Goal: Transaction & Acquisition: Book appointment/travel/reservation

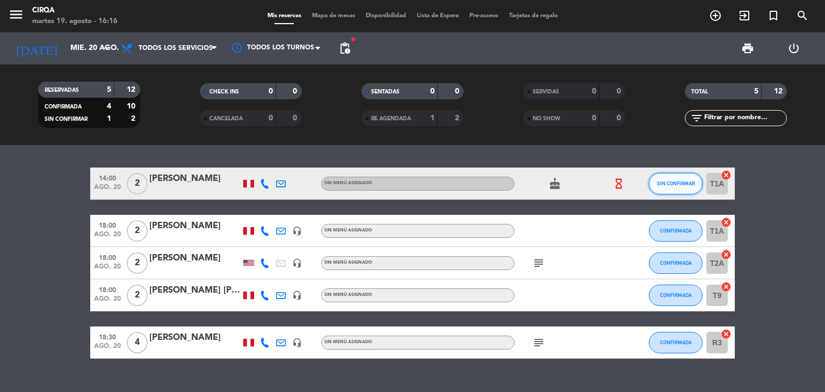
click at [676, 191] on button "SIN CONFIRMAR" at bounding box center [676, 183] width 54 height 21
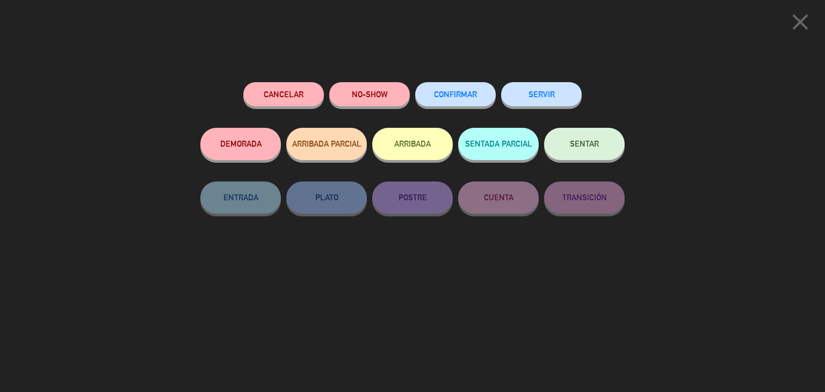
click at [475, 100] on button "CONFIRMAR" at bounding box center [455, 94] width 81 height 24
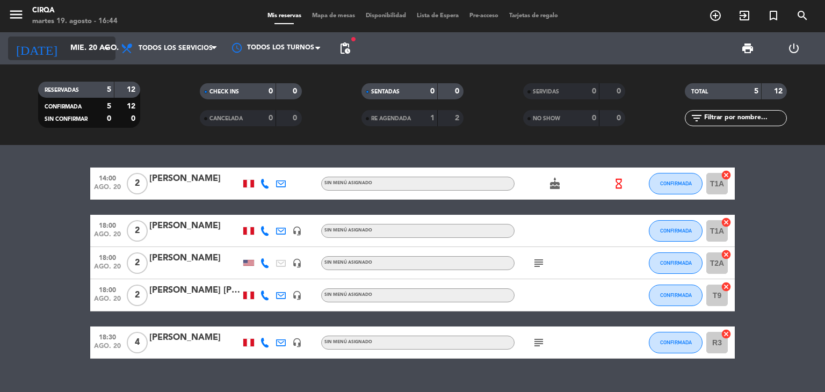
click at [90, 44] on input "mié. 20 ago." at bounding box center [116, 48] width 102 height 19
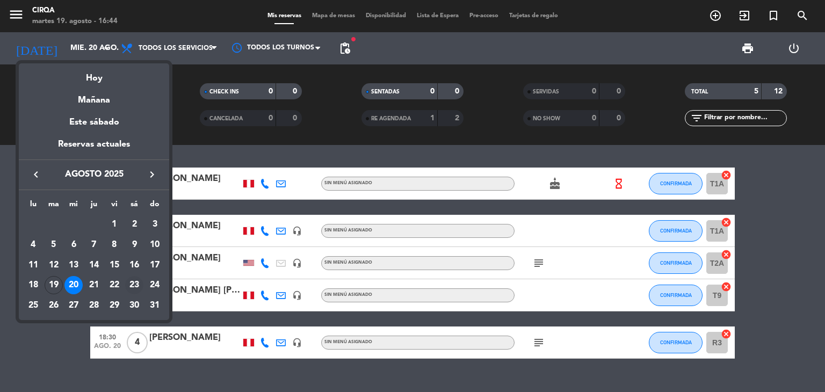
click at [135, 286] on div "23" at bounding box center [134, 285] width 18 height 18
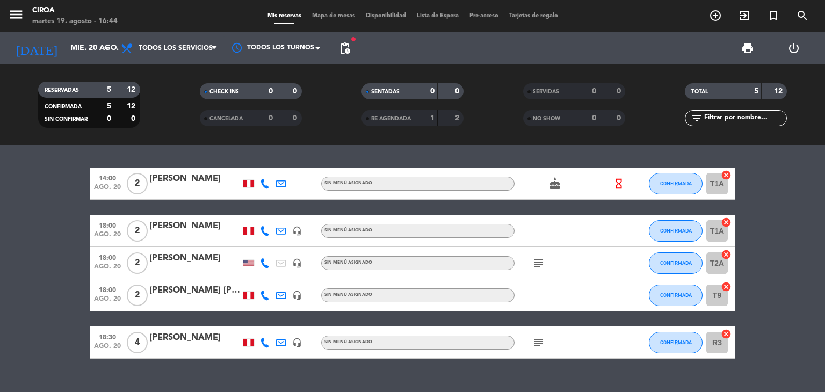
type input "sáb. 23 ago."
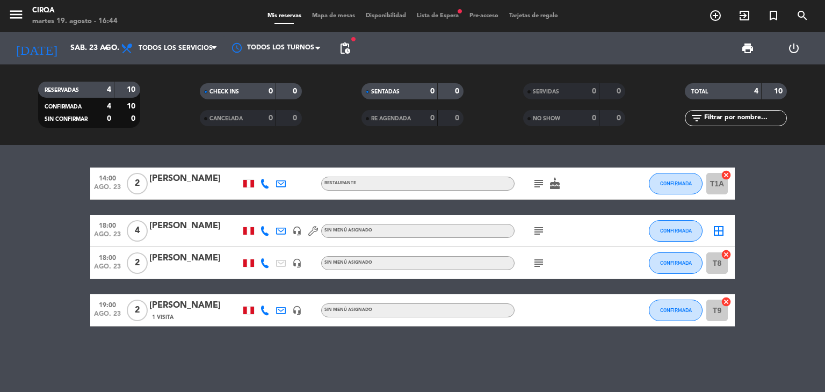
click at [533, 230] on icon "subject" at bounding box center [538, 231] width 13 height 13
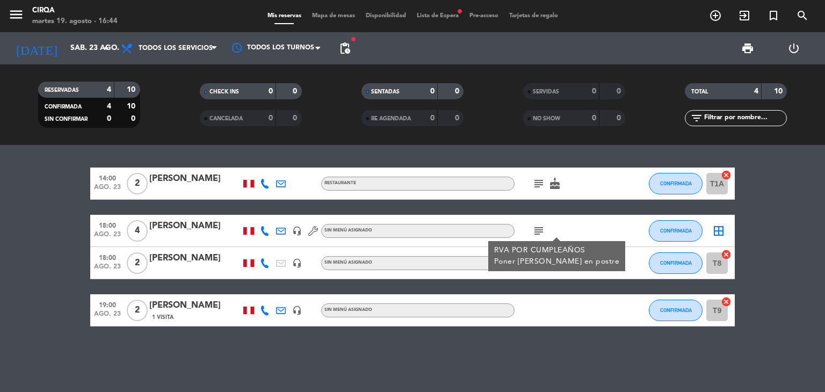
click at [581, 237] on div "subject RVA POR CUMPLEAÑOS [PERSON_NAME] [PERSON_NAME] en postre" at bounding box center [563, 231] width 97 height 32
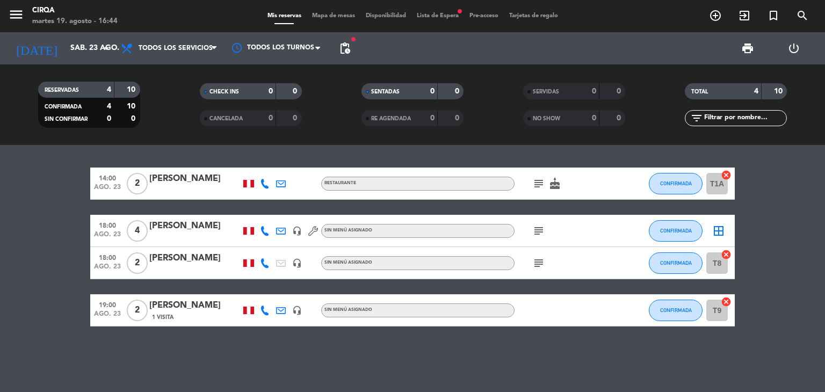
click at [542, 267] on icon "subject" at bounding box center [538, 263] width 13 height 13
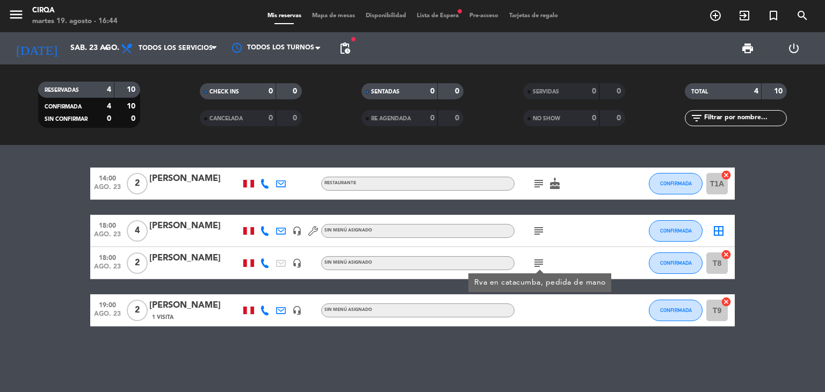
click at [550, 357] on div "14:00 ago. 23 2 [PERSON_NAME] Restaurante subject cake CONFIRMADA T1A cancel 18…" at bounding box center [412, 268] width 825 height 247
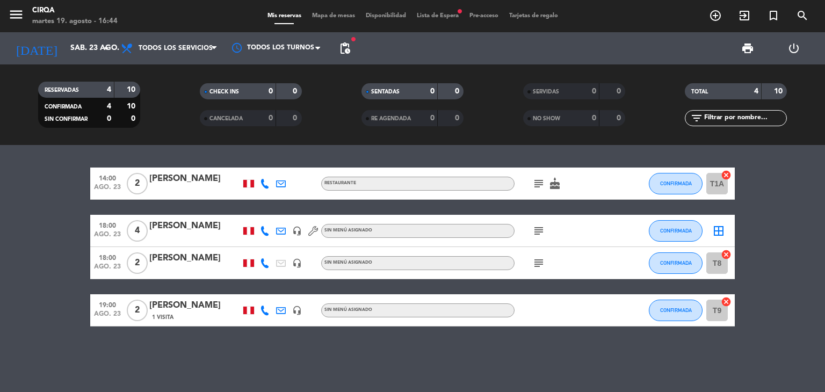
click at [429, 13] on span "Lista de Espera fiber_manual_record" at bounding box center [438, 16] width 53 height 6
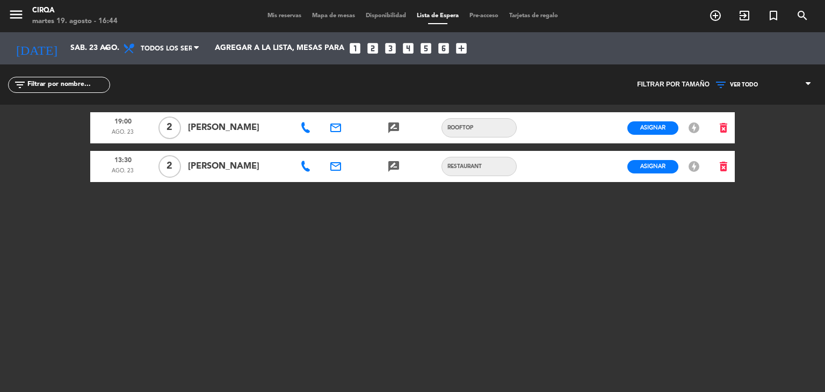
click at [270, 18] on span "Mis reservas" at bounding box center [284, 16] width 45 height 6
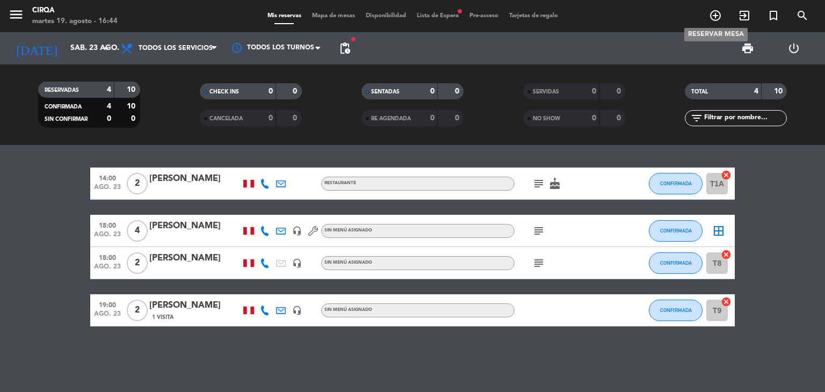
click at [709, 16] on icon "add_circle_outline" at bounding box center [715, 15] width 13 height 13
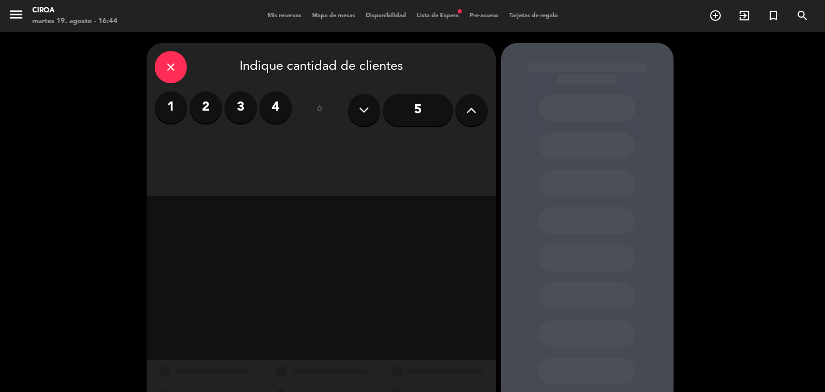
click at [400, 110] on input "5" at bounding box center [418, 110] width 70 height 32
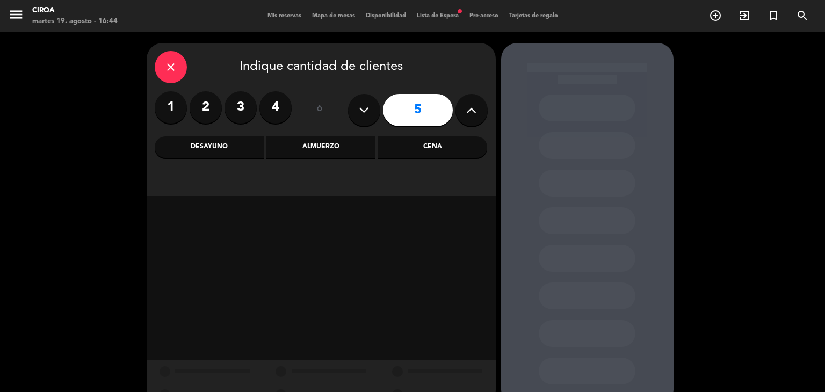
click at [349, 149] on div "Almuerzo" at bounding box center [320, 146] width 109 height 21
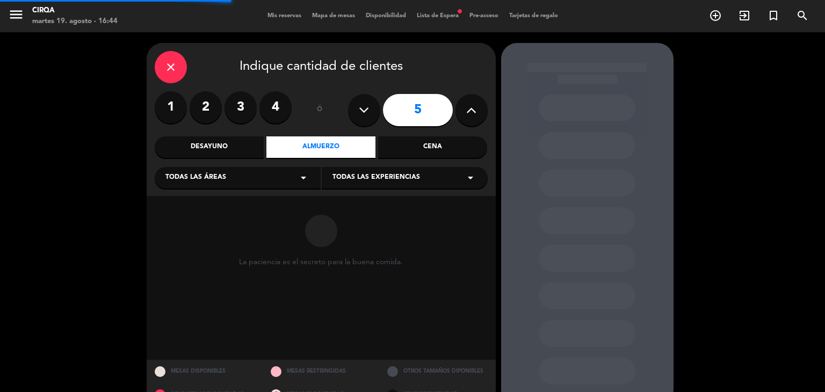
click at [271, 188] on div "Todas las áreas arrow_drop_down" at bounding box center [238, 177] width 166 height 21
click at [270, 181] on div "Todas las áreas arrow_drop_down" at bounding box center [238, 177] width 166 height 21
click at [254, 187] on div "Todas las áreas arrow_drop_down" at bounding box center [238, 177] width 166 height 21
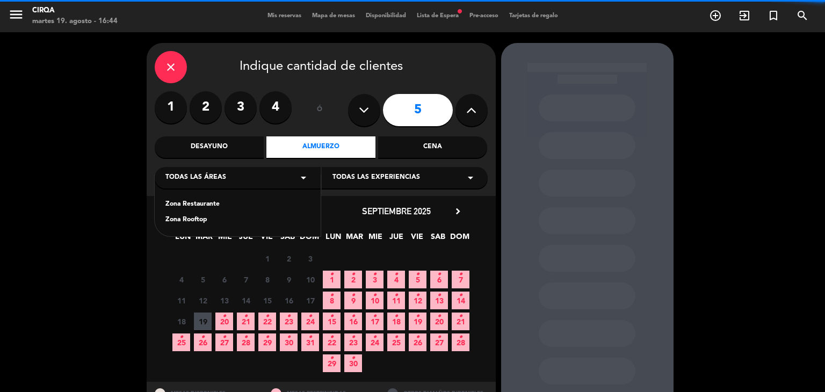
click at [236, 207] on div "Zona Restaurante" at bounding box center [237, 204] width 145 height 11
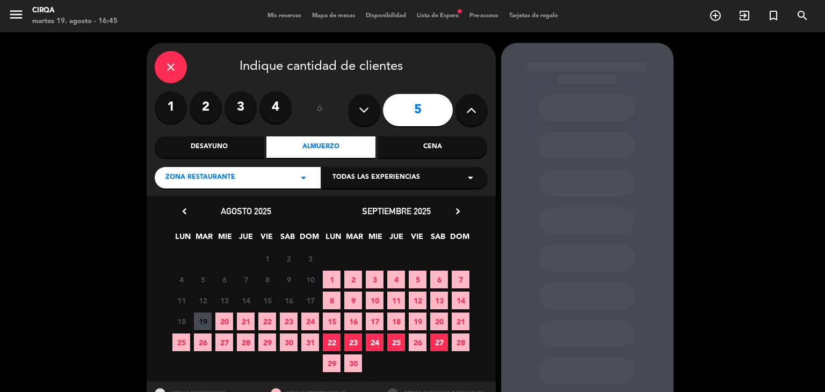
click at [282, 320] on span "23" at bounding box center [289, 322] width 18 height 18
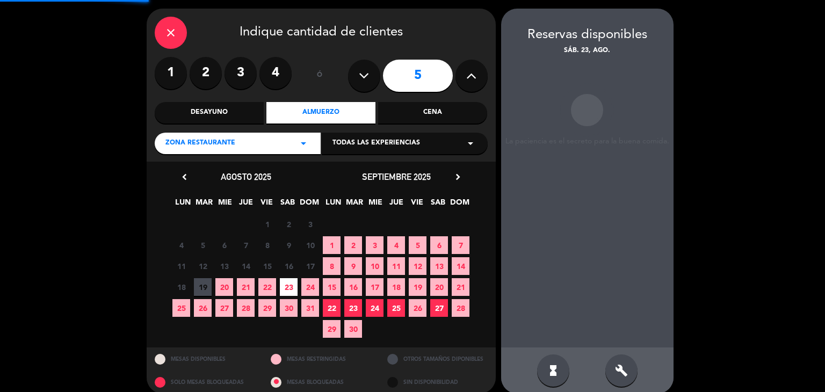
scroll to position [43, 0]
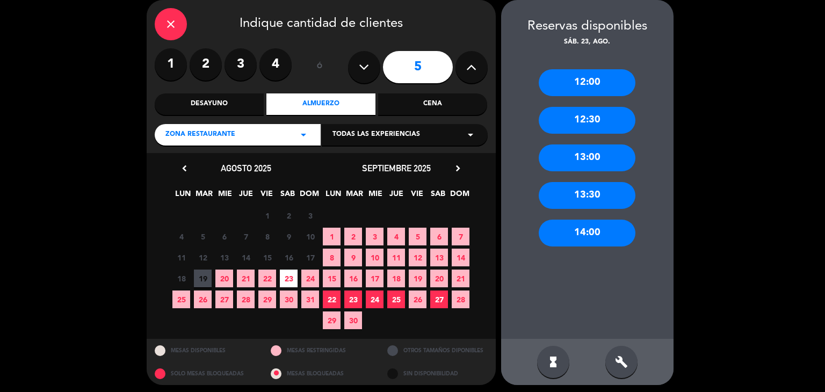
click at [560, 239] on div "14:00" at bounding box center [587, 233] width 97 height 27
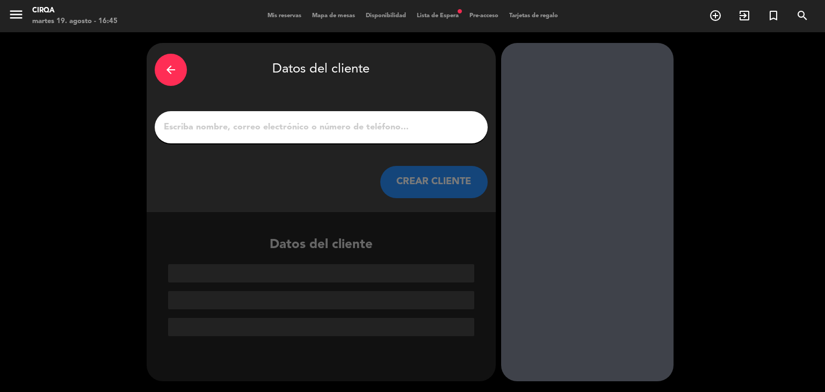
click at [286, 136] on div at bounding box center [321, 127] width 333 height 32
drag, startPoint x: 280, startPoint y: 129, endPoint x: 277, endPoint y: 116, distance: 13.9
click at [280, 129] on input "1" at bounding box center [321, 127] width 317 height 15
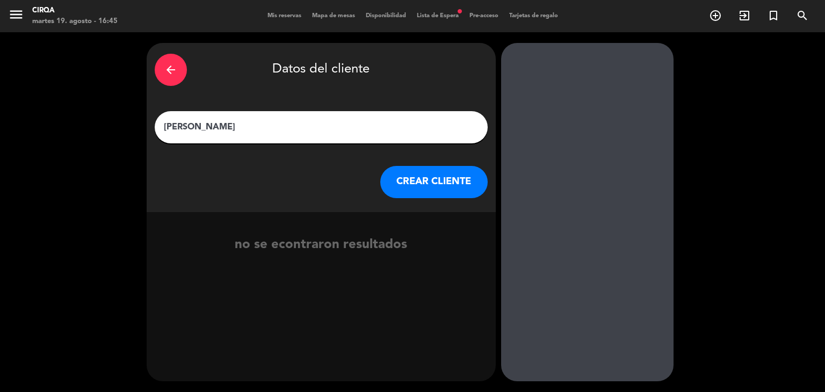
type input "[PERSON_NAME]"
click at [429, 183] on button "CREAR CLIENTE" at bounding box center [433, 182] width 107 height 32
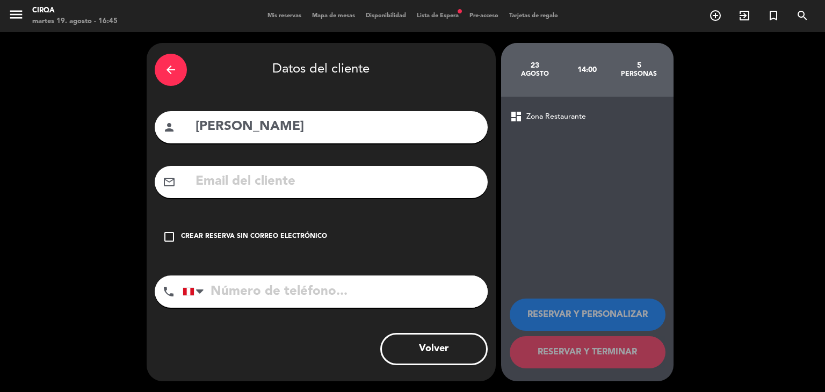
click at [325, 180] on input "text" at bounding box center [336, 182] width 285 height 22
paste input "[PERSON_NAME][EMAIL_ADDRESS][DOMAIN_NAME]"
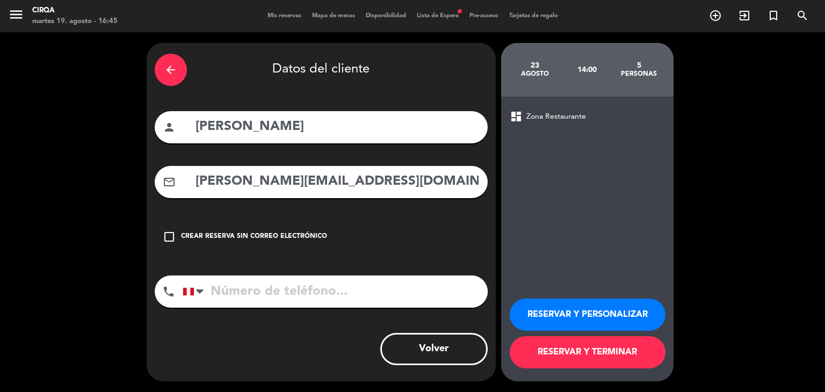
type input "[PERSON_NAME][EMAIL_ADDRESS][DOMAIN_NAME]"
click at [250, 292] on input "tel" at bounding box center [335, 292] width 305 height 32
paste input "[PHONE_NUMBER]"
type input "[PHONE_NUMBER]"
drag, startPoint x: 288, startPoint y: 319, endPoint x: 468, endPoint y: 391, distance: 193.6
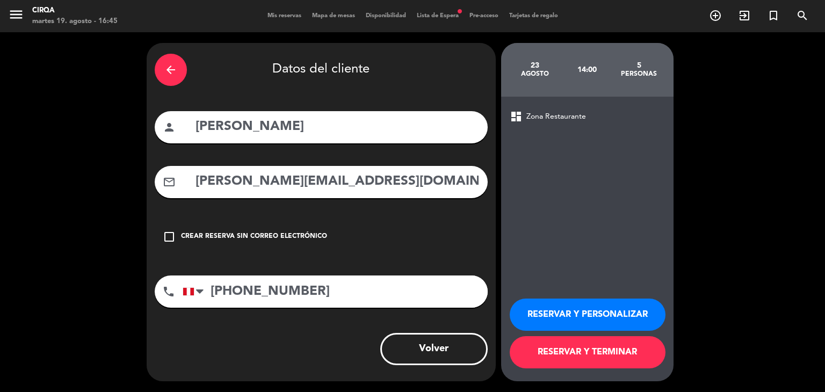
click at [290, 319] on div "arrow_back Datos del cliente person [PERSON_NAME] mail_outline [PERSON_NAME][EM…" at bounding box center [321, 212] width 349 height 338
click at [550, 342] on button "RESERVAR Y TERMINAR" at bounding box center [588, 352] width 156 height 32
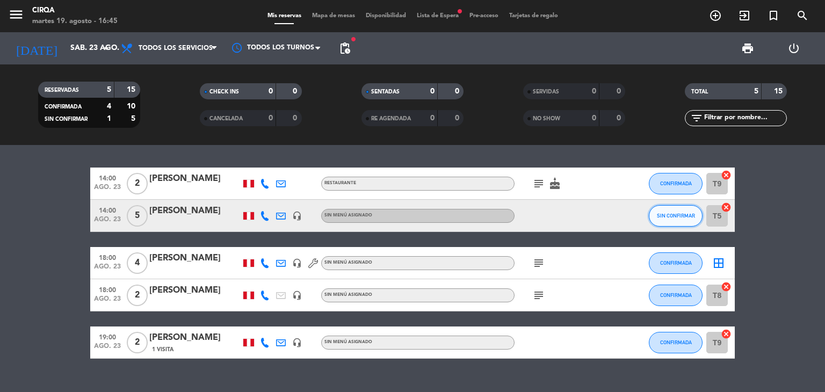
click at [684, 225] on button "SIN CONFIRMAR" at bounding box center [676, 215] width 54 height 21
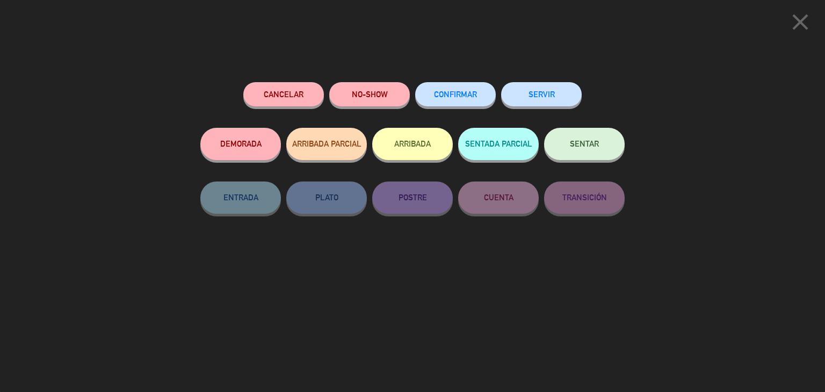
click at [491, 95] on button "CONFIRMAR" at bounding box center [455, 94] width 81 height 24
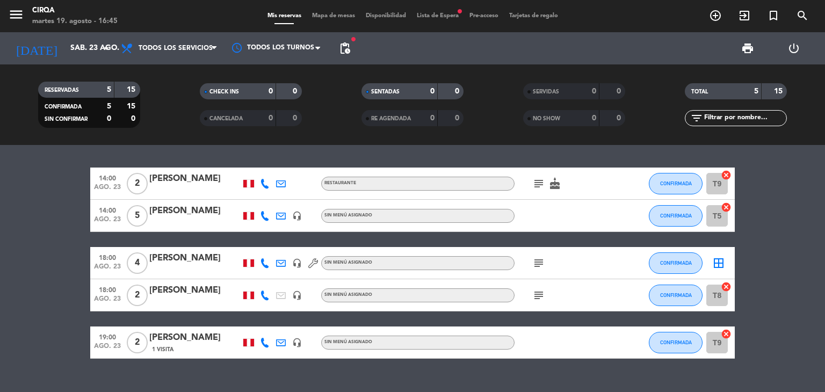
click at [454, 17] on span "Lista de Espera fiber_manual_record" at bounding box center [438, 16] width 53 height 6
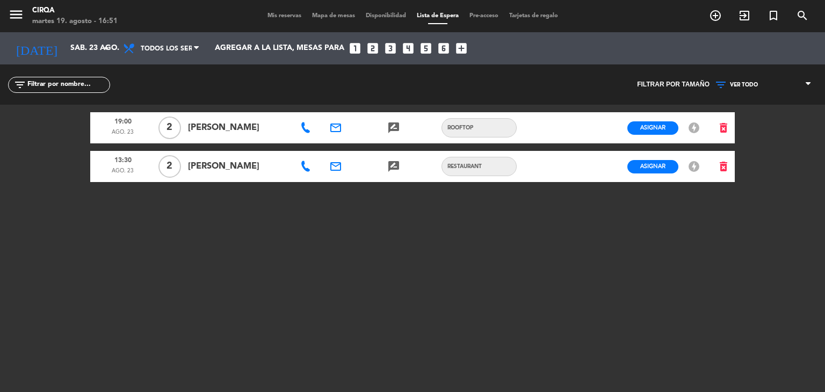
click at [282, 16] on span "Mis reservas" at bounding box center [284, 16] width 45 height 6
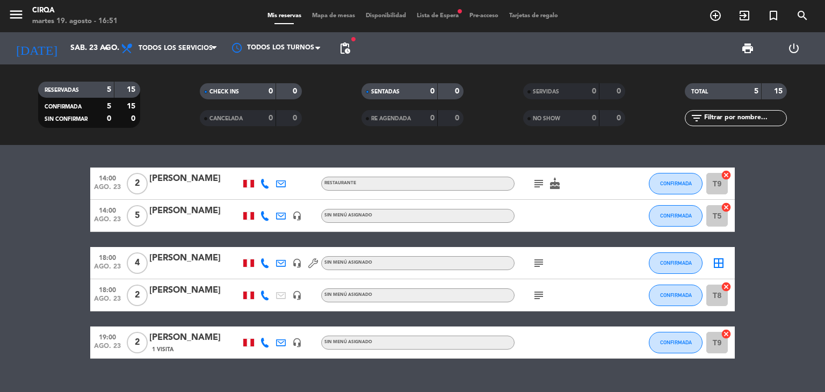
click at [438, 15] on span "Lista de Espera fiber_manual_record" at bounding box center [438, 16] width 53 height 6
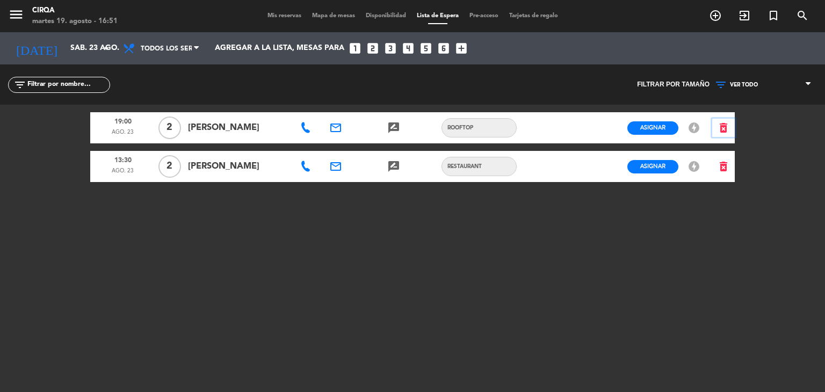
click at [720, 127] on icon "delete_forever" at bounding box center [723, 127] width 13 height 13
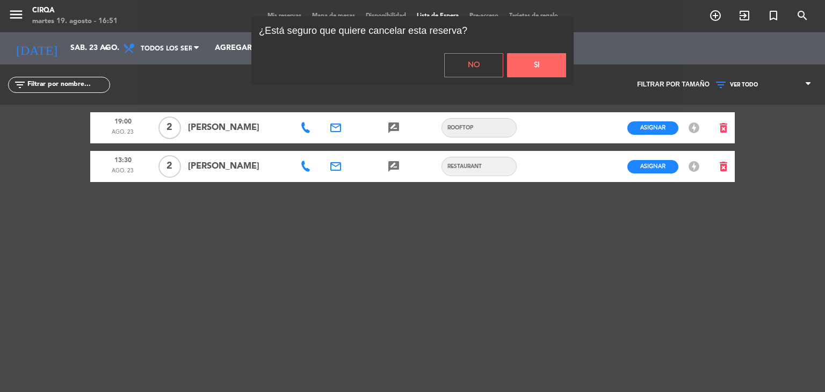
drag, startPoint x: 527, startPoint y: 59, endPoint x: 519, endPoint y: 133, distance: 74.6
click at [526, 59] on button "Si" at bounding box center [536, 65] width 59 height 24
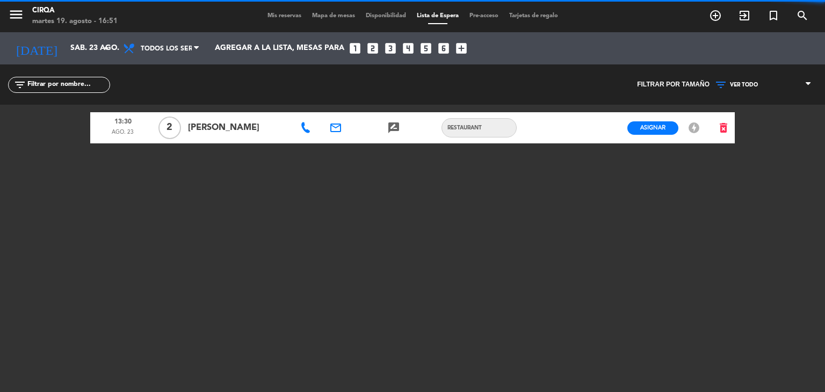
click at [502, 389] on div "menu CIRQA martes 19. agosto - 16:51 Mis reservas Mapa de mesas Disponibilidad …" at bounding box center [412, 196] width 825 height 392
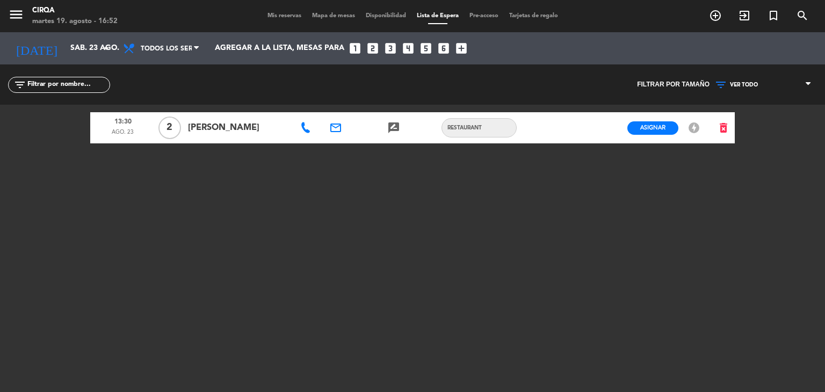
click at [293, 16] on span "Mis reservas" at bounding box center [284, 16] width 45 height 6
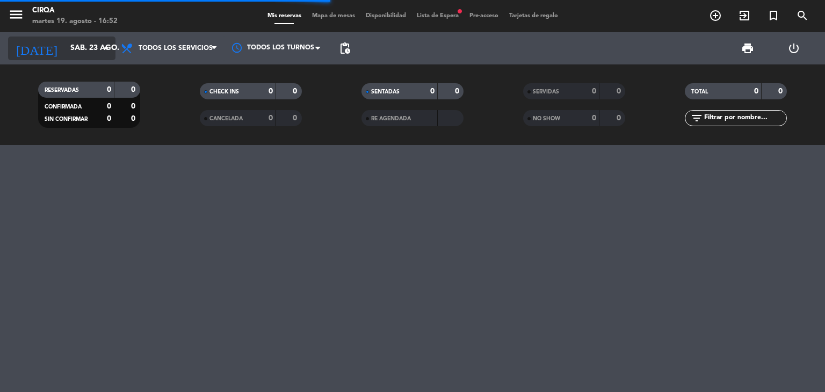
drag, startPoint x: 72, startPoint y: 60, endPoint x: 74, endPoint y: 54, distance: 6.1
click at [74, 54] on div "[DATE] sáb. 23 ago. arrow_drop_down" at bounding box center [61, 48] width 107 height 32
click at [74, 54] on input "sáb. 23 ago." at bounding box center [116, 48] width 102 height 19
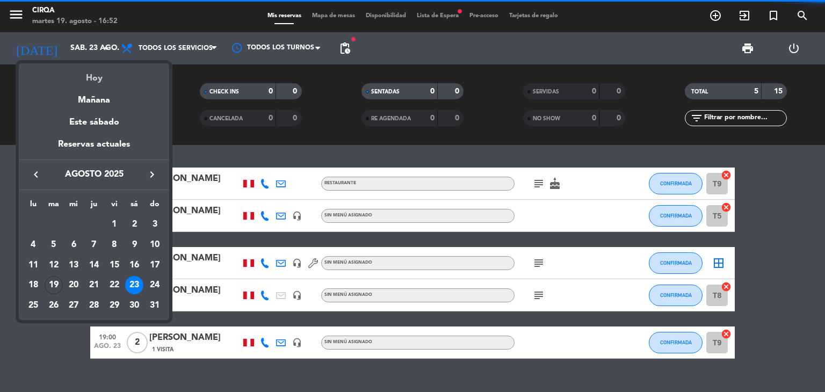
click at [95, 72] on div "Hoy" at bounding box center [94, 74] width 150 height 22
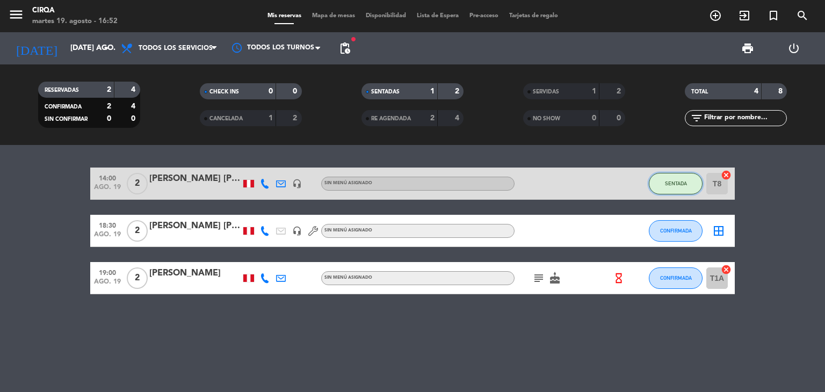
click at [673, 183] on span "SENTADA" at bounding box center [676, 184] width 22 height 6
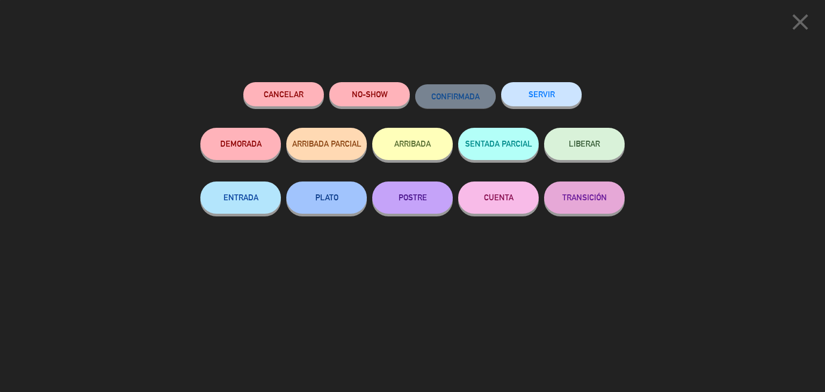
click at [538, 98] on button "SERVIR" at bounding box center [541, 94] width 81 height 24
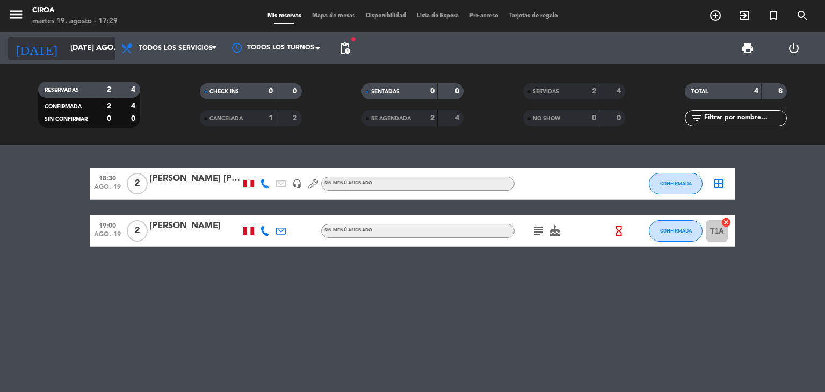
click at [65, 54] on input "[DATE] ago." at bounding box center [116, 48] width 102 height 19
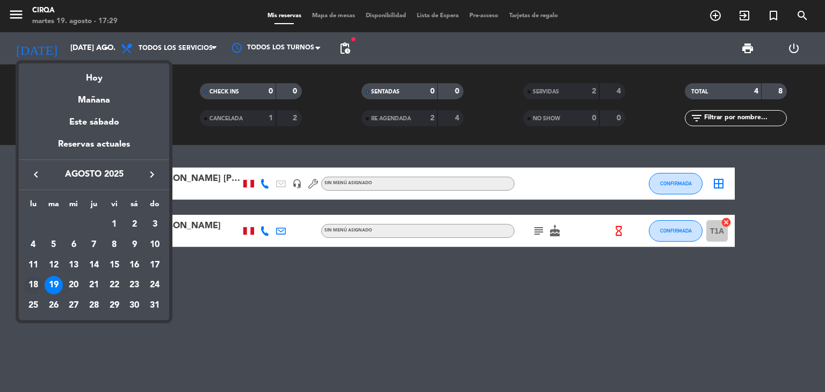
click at [36, 284] on div "18" at bounding box center [33, 285] width 18 height 18
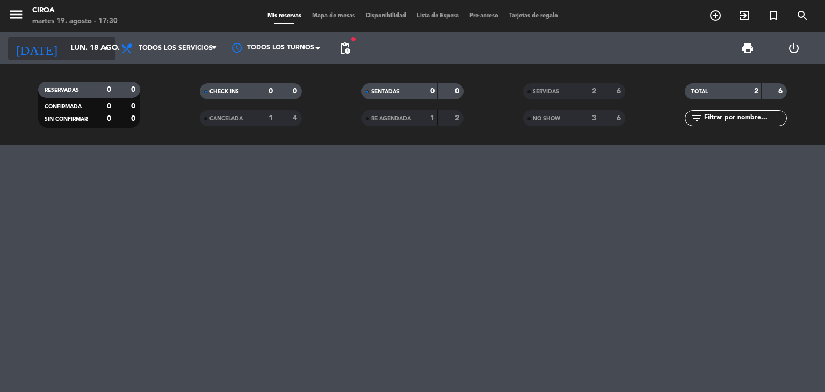
click at [90, 56] on input "lun. 18 ago." at bounding box center [116, 48] width 102 height 19
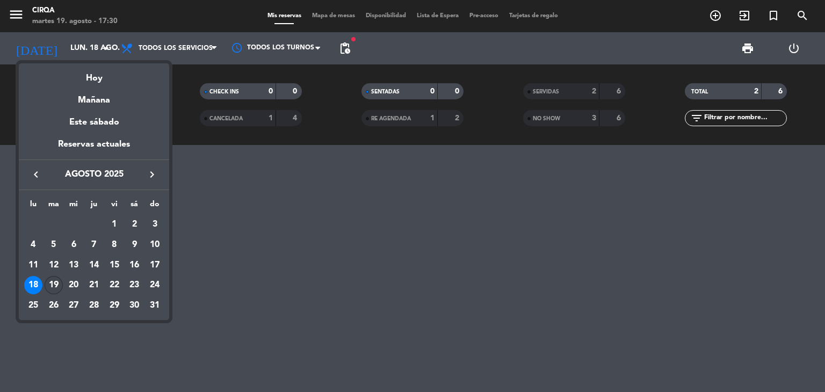
click at [54, 282] on div "19" at bounding box center [54, 285] width 18 height 18
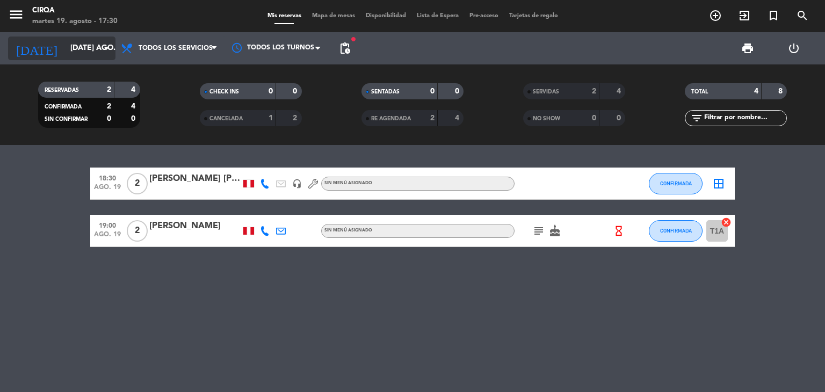
click at [75, 52] on input "[DATE] ago." at bounding box center [116, 48] width 102 height 19
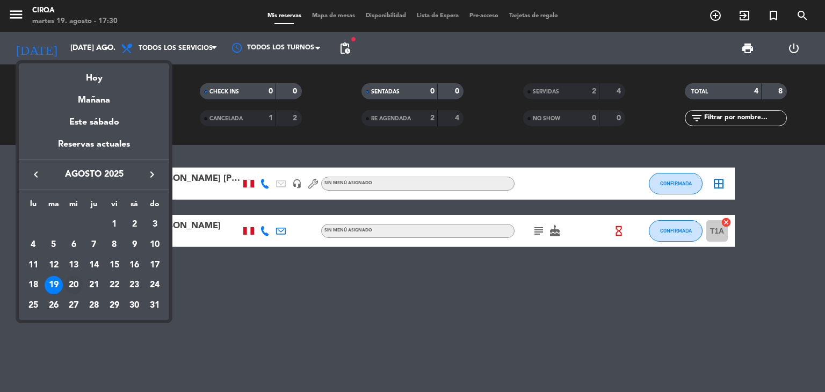
click at [76, 280] on div "20" at bounding box center [73, 285] width 18 height 18
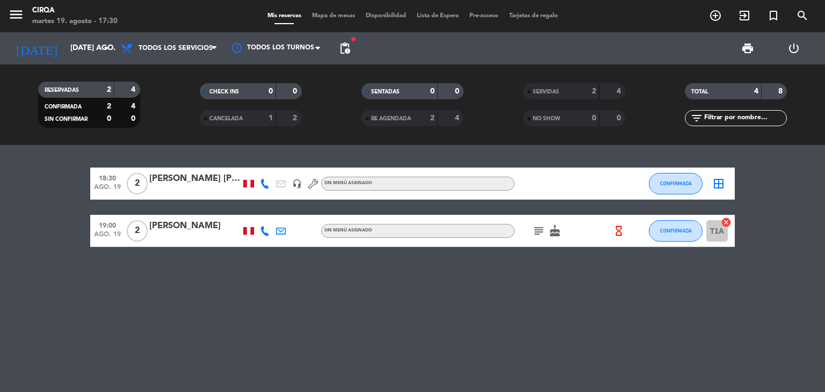
type input "mié. 20 ago."
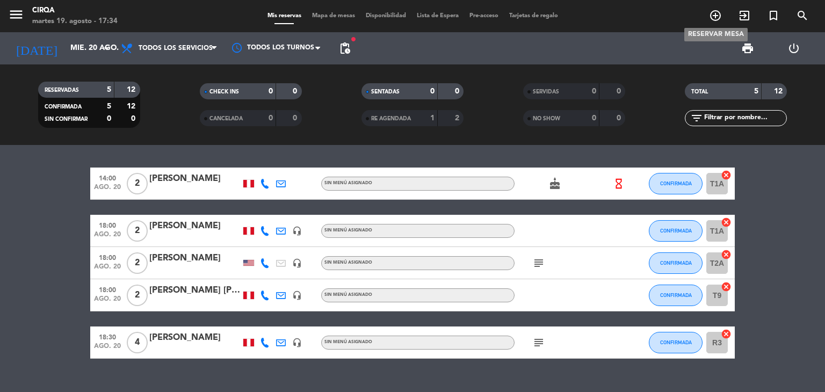
click at [716, 17] on icon "add_circle_outline" at bounding box center [715, 15] width 13 height 13
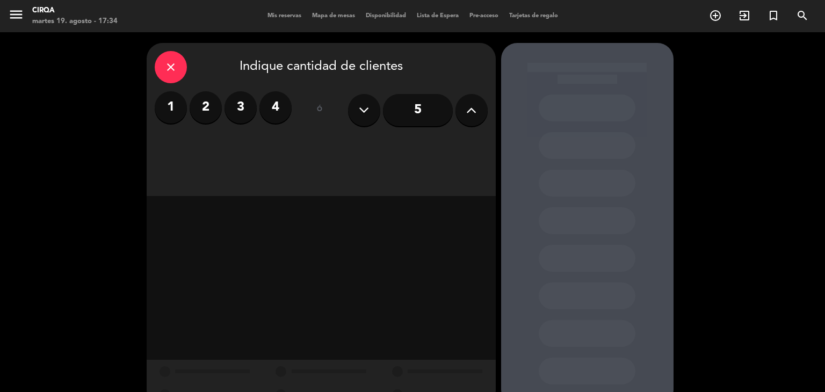
click at [252, 103] on label "3" at bounding box center [241, 107] width 32 height 32
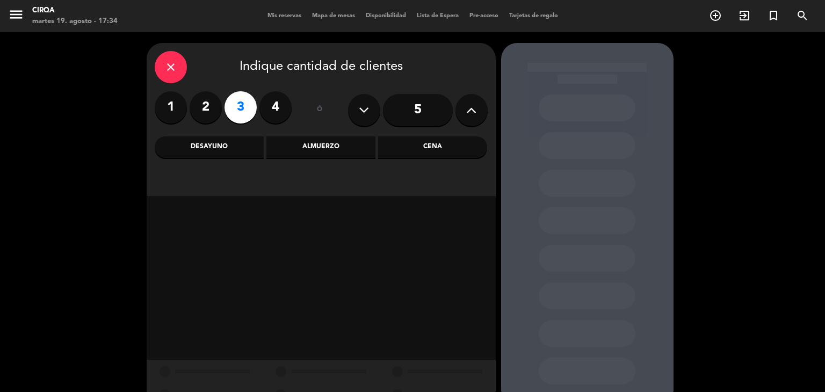
click at [383, 147] on div "Cena" at bounding box center [432, 146] width 109 height 21
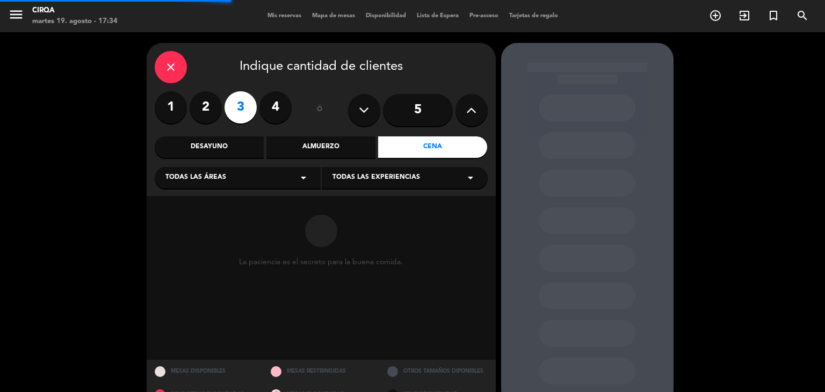
click at [285, 175] on div "Todas las áreas arrow_drop_down" at bounding box center [238, 177] width 166 height 21
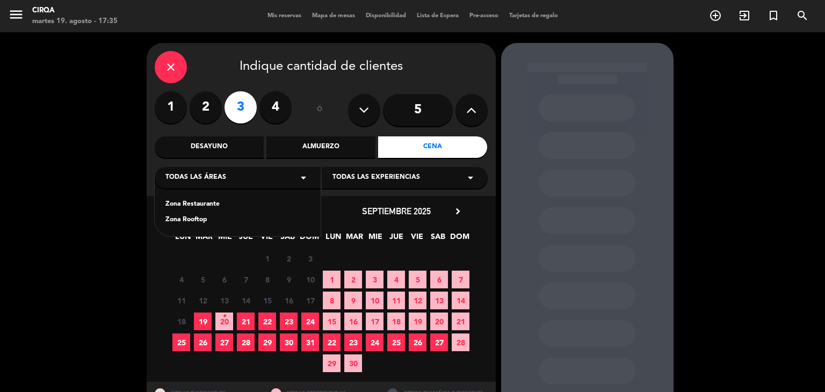
click at [216, 319] on span "20 •" at bounding box center [224, 322] width 18 height 18
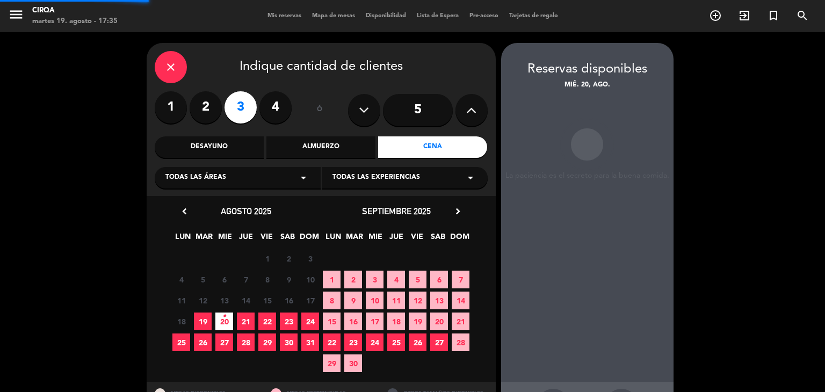
scroll to position [43, 0]
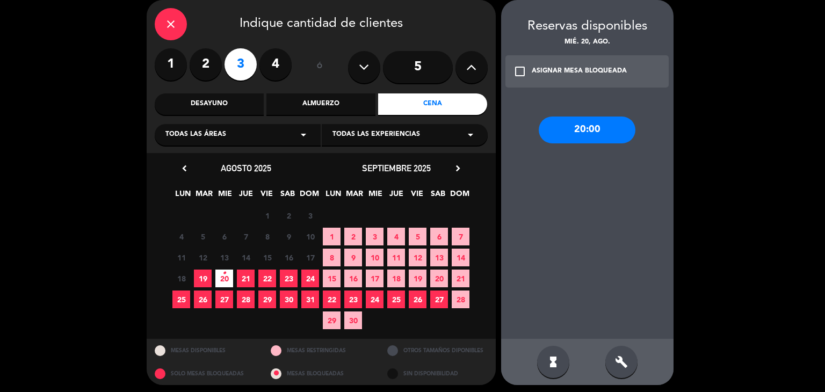
click at [562, 70] on div "ASIGNAR MESA BLOQUEADA" at bounding box center [579, 71] width 95 height 11
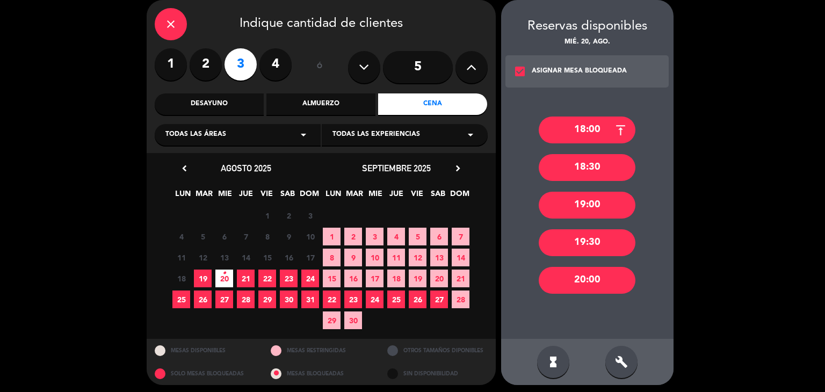
click at [574, 126] on div "18:00" at bounding box center [587, 130] width 97 height 27
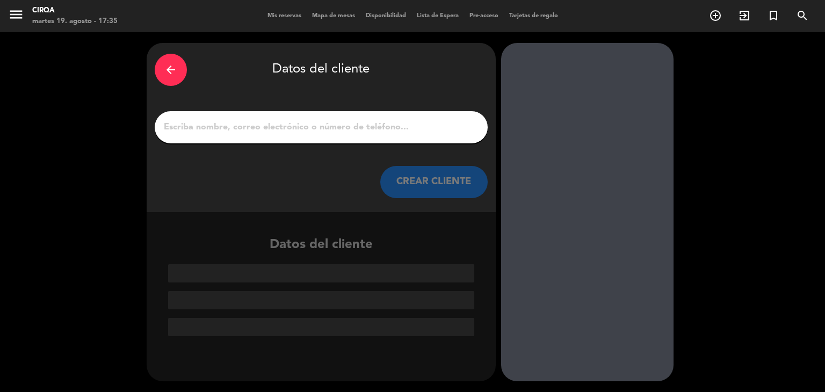
click at [305, 139] on div at bounding box center [321, 127] width 333 height 32
click at [304, 131] on input "1" at bounding box center [321, 127] width 317 height 15
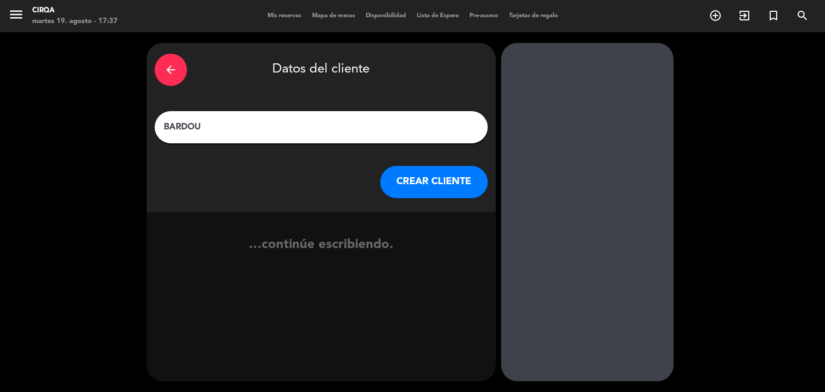
type input "BARDOU"
click at [387, 176] on button "CREAR CLIENTE" at bounding box center [433, 182] width 107 height 32
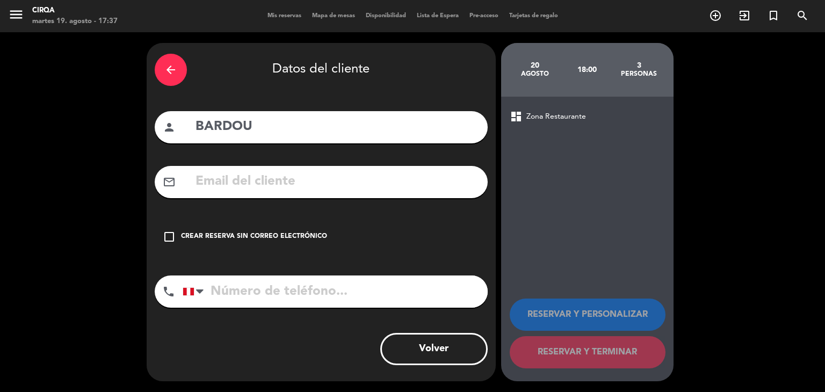
click at [232, 290] on input "tel" at bounding box center [335, 292] width 305 height 32
type input "[PHONE_NUMBER]"
click at [205, 230] on div "check_box_outline_blank Crear reserva sin correo electrónico" at bounding box center [321, 237] width 333 height 32
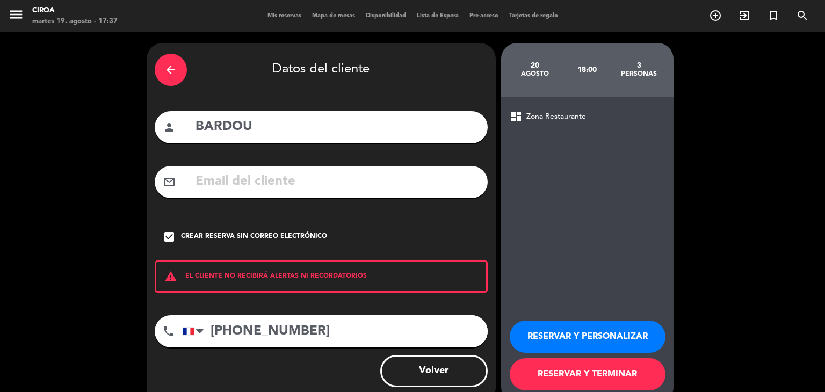
scroll to position [22, 0]
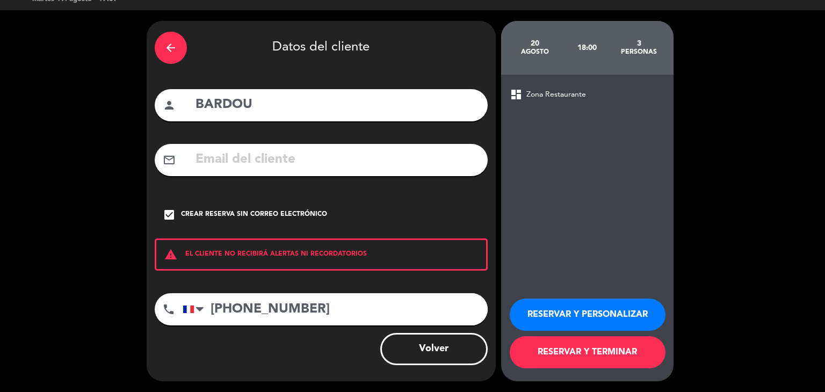
click at [572, 361] on button "RESERVAR Y TERMINAR" at bounding box center [588, 352] width 156 height 32
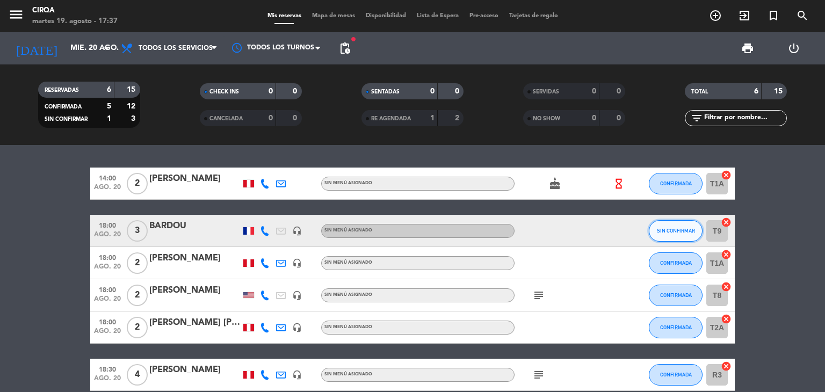
click at [666, 232] on span "SIN CONFIRMAR" at bounding box center [676, 231] width 38 height 6
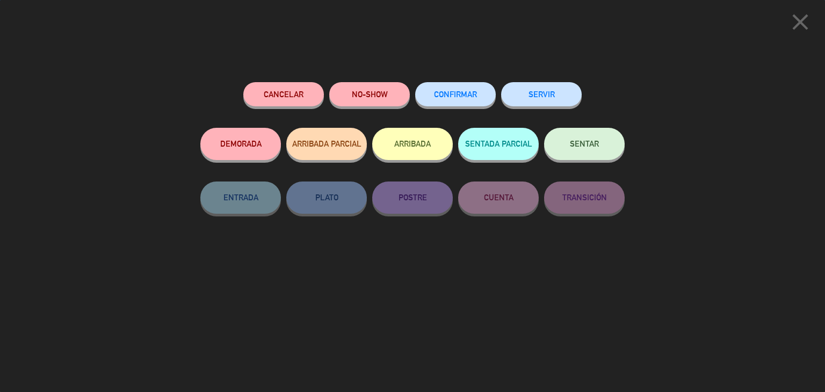
click at [489, 106] on div "CONFIRMAR" at bounding box center [455, 105] width 81 height 46
click at [478, 96] on button "CONFIRMAR" at bounding box center [455, 94] width 81 height 24
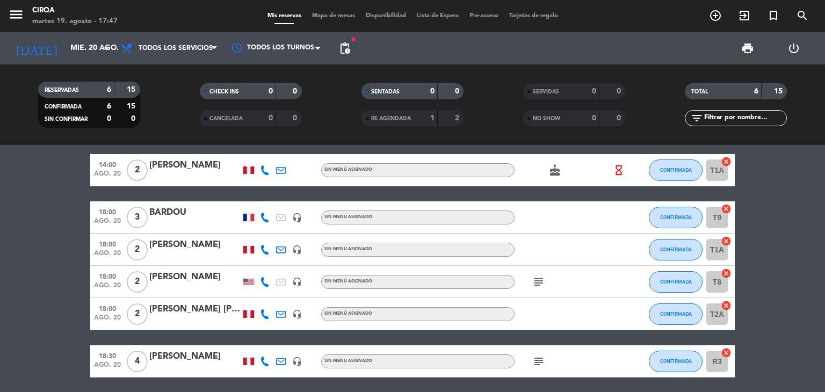
scroll to position [53, 0]
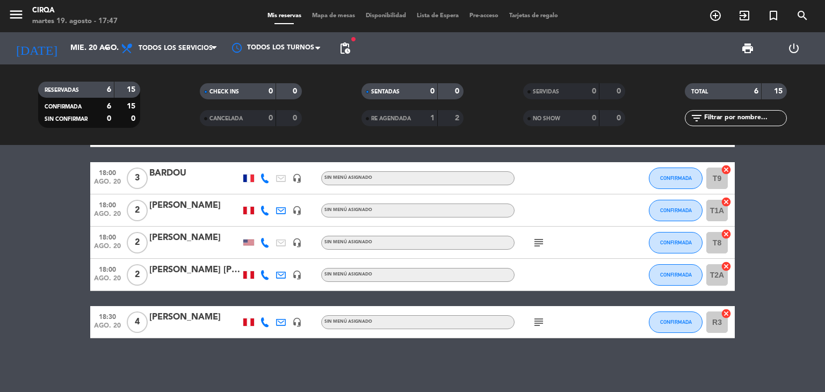
click at [546, 242] on span "subject" at bounding box center [539, 242] width 16 height 13
click at [538, 243] on icon "subject" at bounding box center [538, 242] width 13 height 13
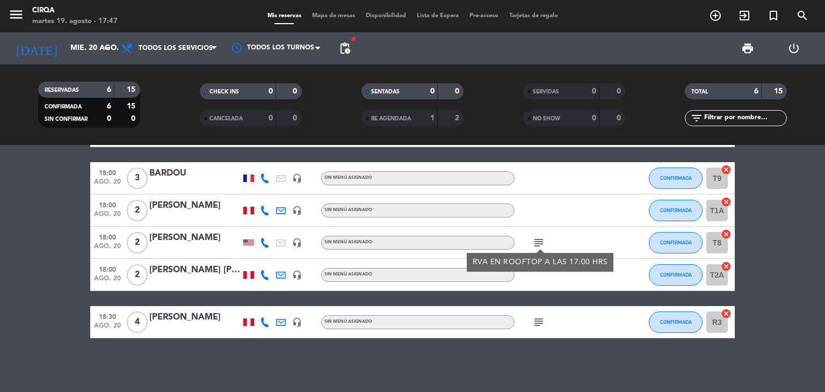
drag, startPoint x: 542, startPoint y: 335, endPoint x: 535, endPoint y: 320, distance: 17.3
click at [541, 330] on div "subject" at bounding box center [563, 322] width 97 height 32
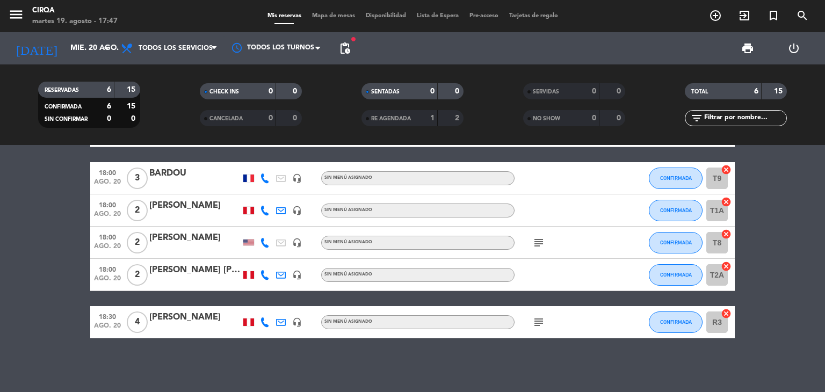
click at [526, 305] on div "14:00 ago. 20 2 [PERSON_NAME] Sin menú asignado cake hourglass_empty CONFIRMADA…" at bounding box center [412, 226] width 645 height 223
click at [535, 316] on icon "subject" at bounding box center [538, 322] width 13 height 13
click at [270, 321] on div at bounding box center [265, 322] width 16 height 32
click at [260, 324] on icon at bounding box center [265, 322] width 10 height 10
click at [255, 302] on span "Copiar" at bounding box center [259, 304] width 23 height 11
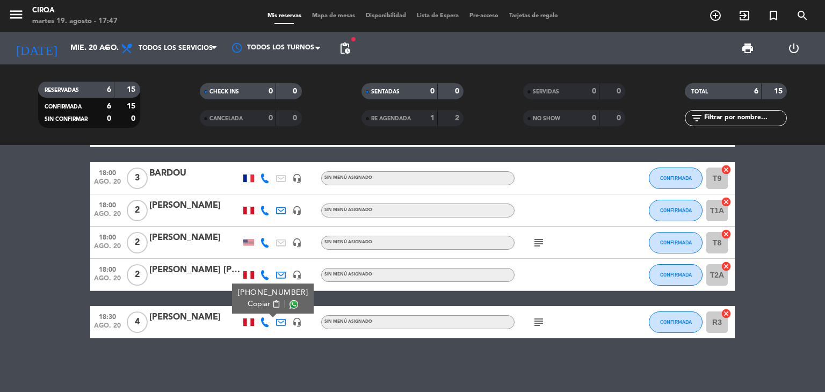
click at [195, 319] on div "[PERSON_NAME]" at bounding box center [194, 318] width 91 height 14
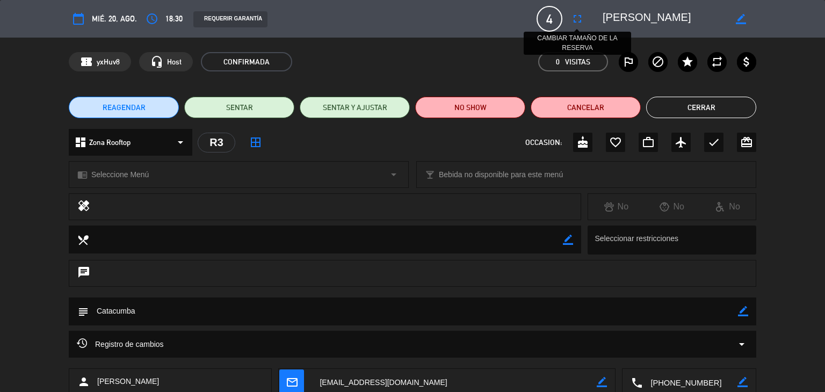
click at [572, 13] on icon "fullscreen" at bounding box center [577, 18] width 13 height 13
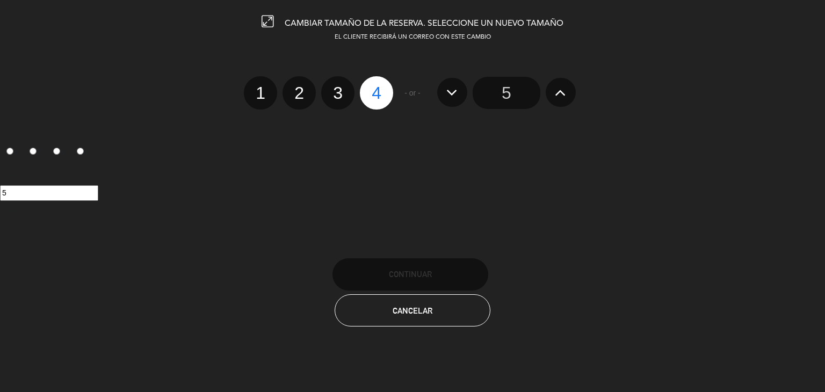
click at [499, 99] on input "5" at bounding box center [507, 93] width 68 height 32
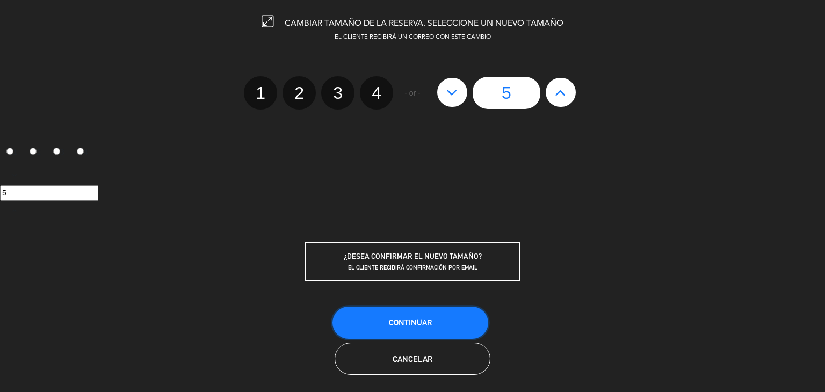
click at [399, 327] on button "Continuar" at bounding box center [411, 323] width 156 height 32
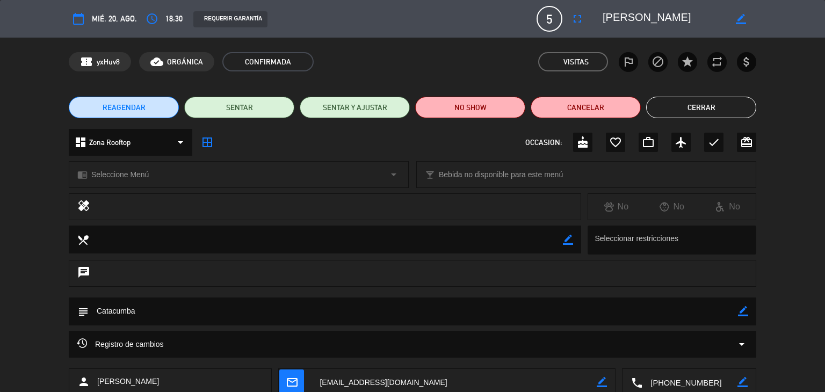
click at [687, 106] on button "Cerrar" at bounding box center [701, 107] width 110 height 21
